Goal: Task Accomplishment & Management: Complete application form

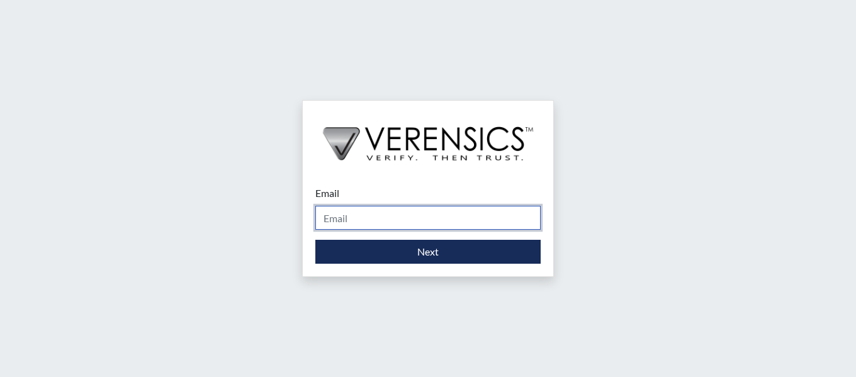
click at [479, 224] on input "Email" at bounding box center [427, 218] width 225 height 24
type input "[PERSON_NAME][EMAIL_ADDRESS][PERSON_NAME][DOMAIN_NAME]"
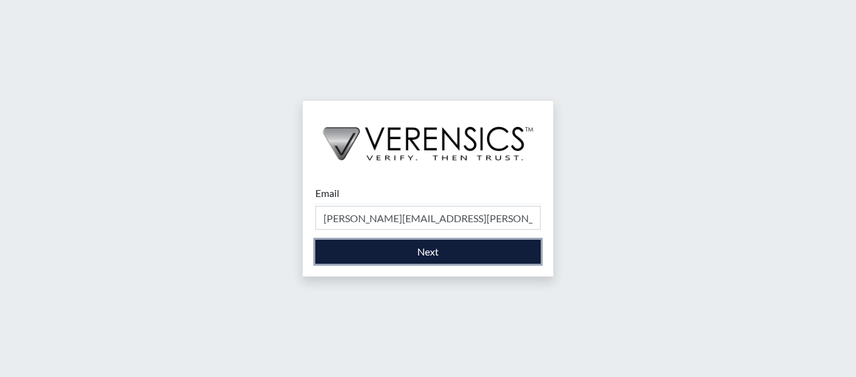
click at [475, 261] on button "Next" at bounding box center [427, 252] width 225 height 24
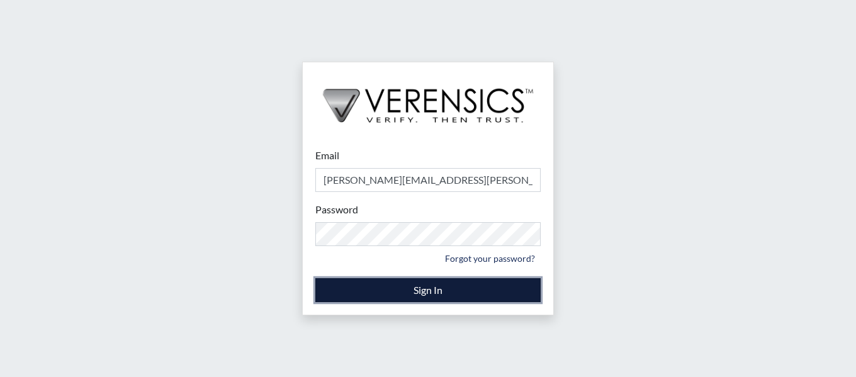
click at [455, 291] on button "Sign In" at bounding box center [427, 290] width 225 height 24
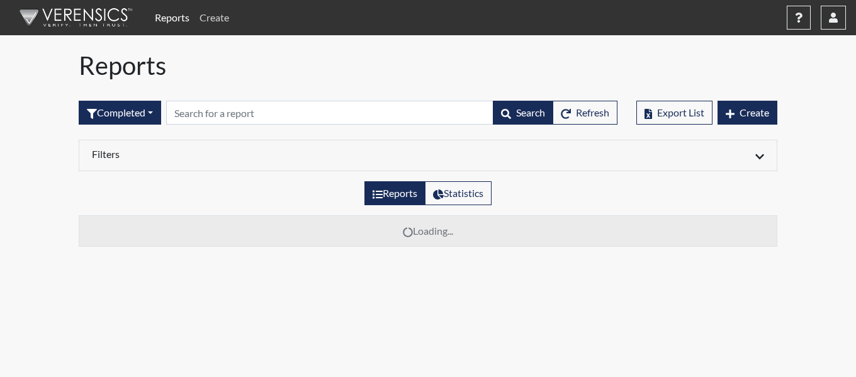
click at [217, 18] on link "Create" at bounding box center [214, 17] width 40 height 25
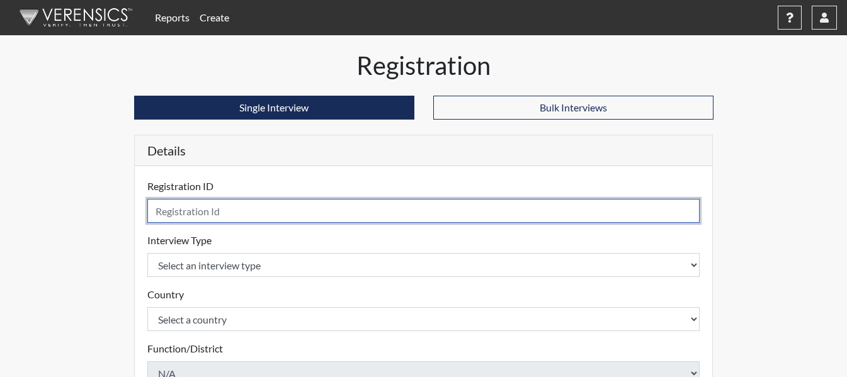
click at [266, 206] on input "text" at bounding box center [423, 211] width 553 height 24
type input "RJT8242"
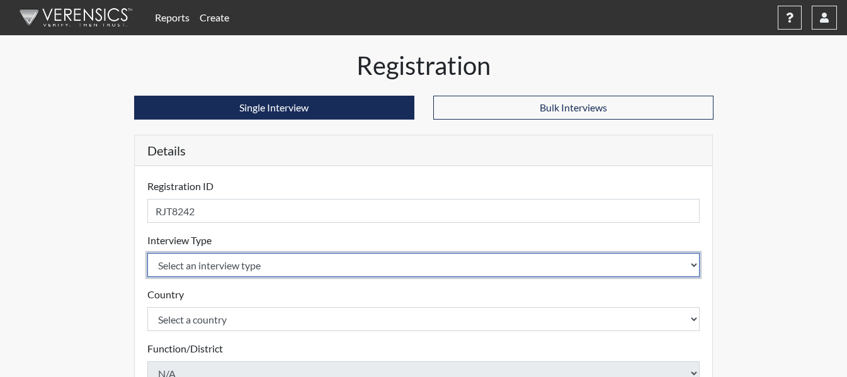
click at [319, 259] on select "Select an interview type Corrections Pre-Employment" at bounding box center [423, 265] width 553 height 24
select select "ff733e93-e1bf-11ea-9c9f-0eff0cf7eb8f"
click at [147, 253] on select "Select an interview type Corrections Pre-Employment" at bounding box center [423, 265] width 553 height 24
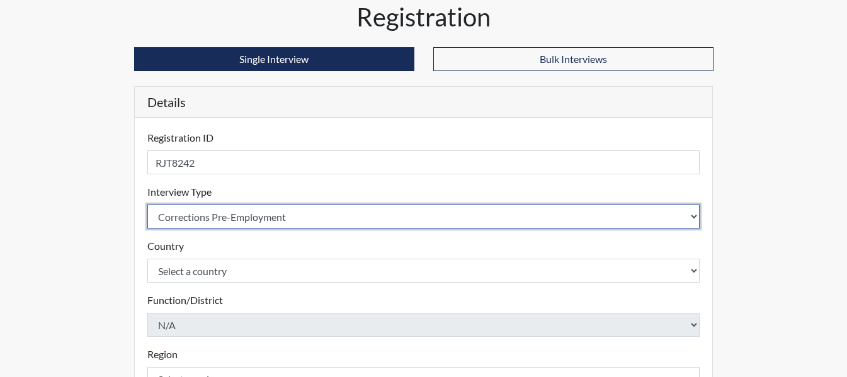
scroll to position [126, 0]
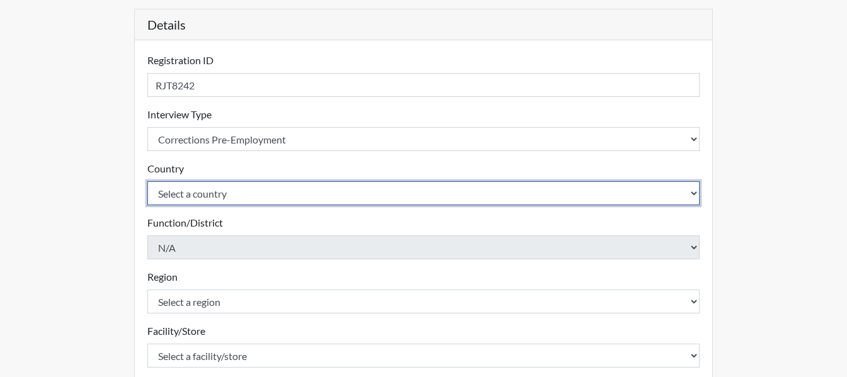
click at [291, 197] on select "Select a country United States Mexico" at bounding box center [423, 193] width 553 height 24
select select "united-states-of-america"
click at [147, 181] on select "Select a country United States Mexico" at bounding box center [423, 193] width 553 height 24
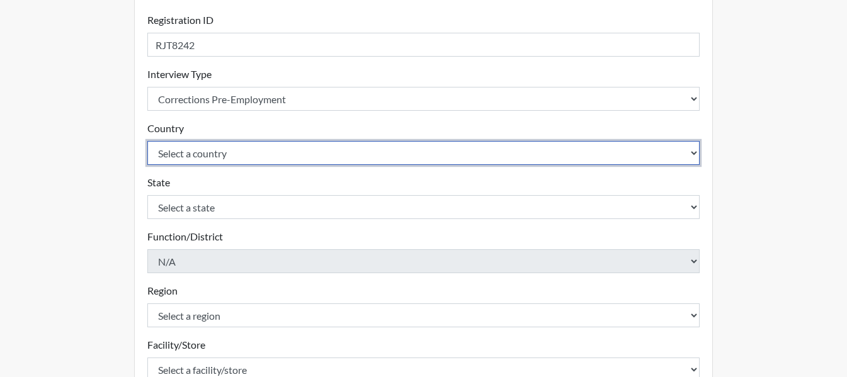
scroll to position [189, 0]
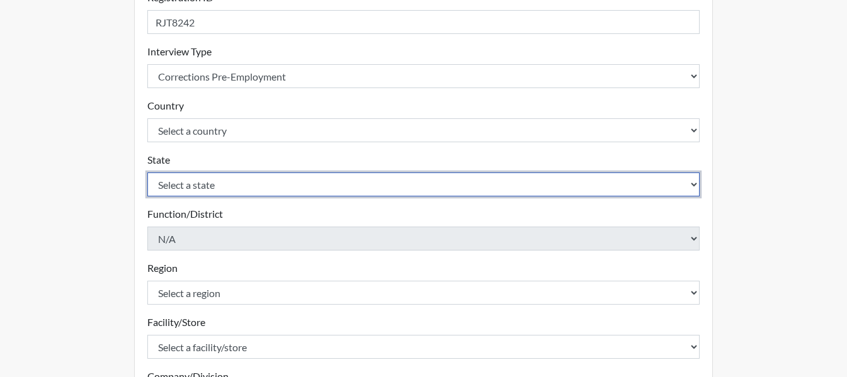
click at [351, 186] on select "Select a state Alabama Alaska Arizona Arkansas California Colorado Connecticut …" at bounding box center [423, 184] width 553 height 24
select select "GA"
click at [147, 172] on select "Select a state Alabama Alaska Arizona Arkansas California Colorado Connecticut …" at bounding box center [423, 184] width 553 height 24
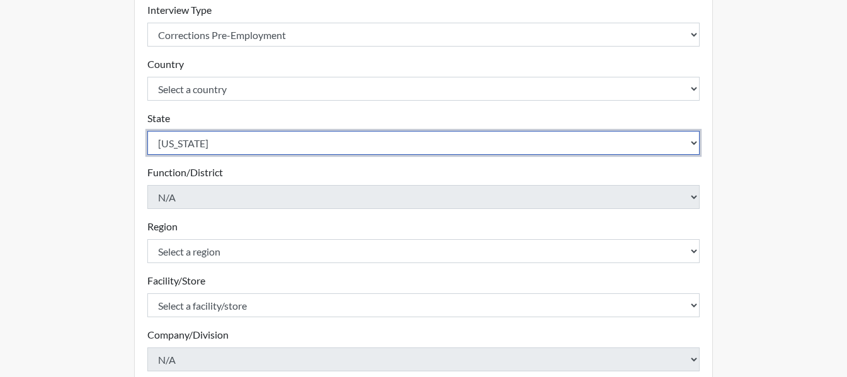
scroll to position [315, 0]
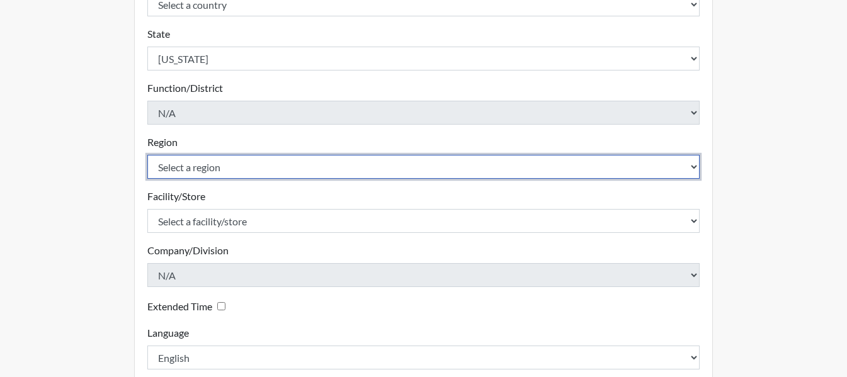
click at [367, 175] on select "Select a region Southeast Region" at bounding box center [423, 167] width 553 height 24
select select "743fb50d-a618-40f0-9631-f2ad6878b8a9"
click at [147, 155] on select "Select a region Southeast Region" at bounding box center [423, 167] width 553 height 24
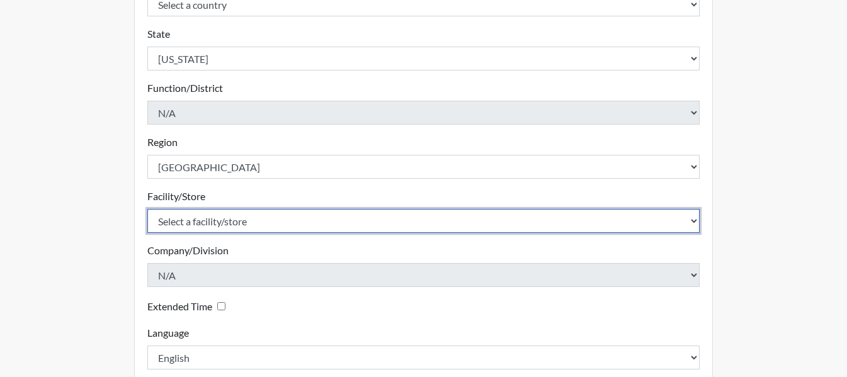
click at [365, 222] on select "Select a facility/store Treutlen PDC" at bounding box center [423, 221] width 553 height 24
select select "04ffa620-10f3-4a0c-a44a-f5e8e6573a78"
click at [147, 209] on select "Select a facility/store Treutlen PDC" at bounding box center [423, 221] width 553 height 24
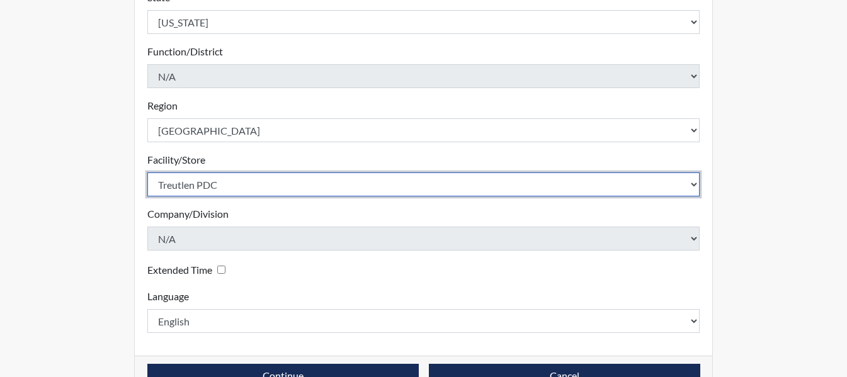
scroll to position [385, 0]
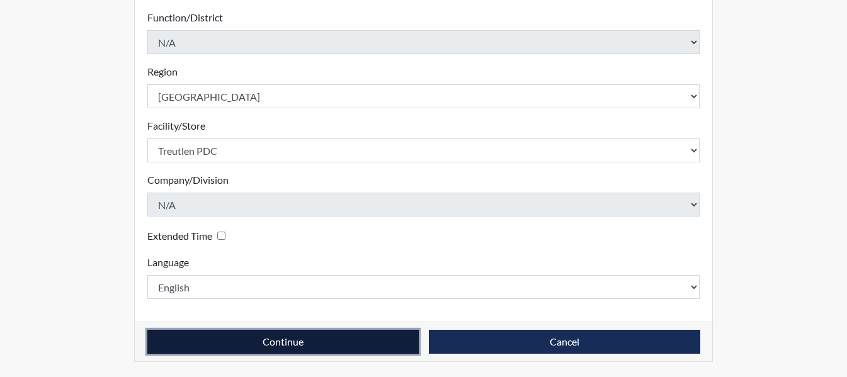
click at [342, 342] on button "Continue" at bounding box center [282, 342] width 271 height 24
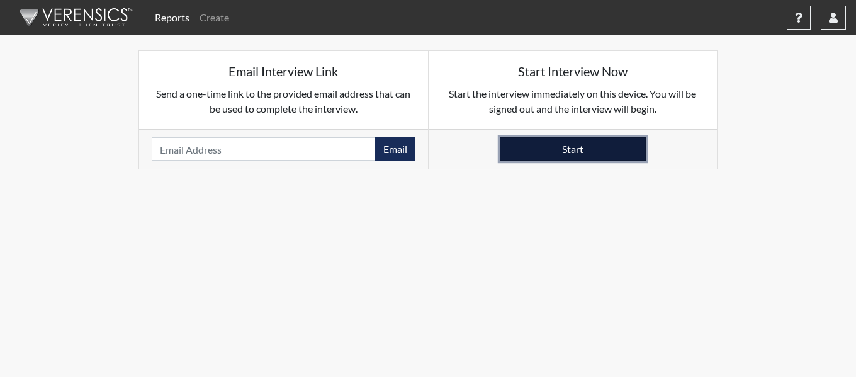
click at [541, 149] on button "Start" at bounding box center [573, 149] width 146 height 24
